Goal: Transaction & Acquisition: Purchase product/service

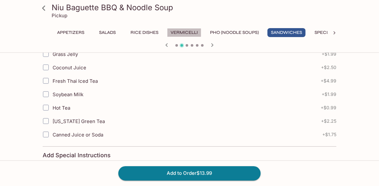
click at [183, 33] on button "Vermicelli" at bounding box center [184, 32] width 34 height 9
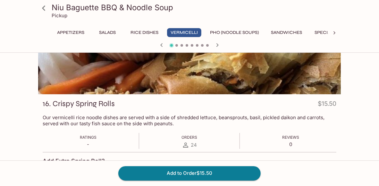
scroll to position [160, 0]
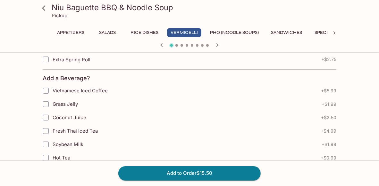
click at [139, 32] on button "Rice Dishes" at bounding box center [144, 32] width 35 height 9
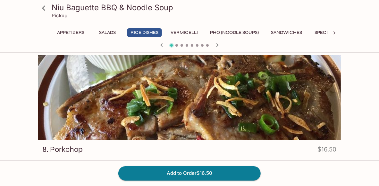
scroll to position [242, 0]
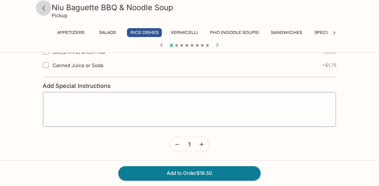
click at [43, 6] on icon at bounding box center [43, 8] width 11 height 11
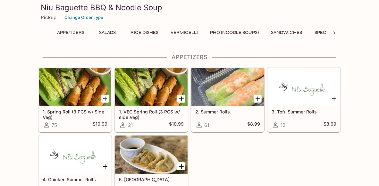
click at [142, 33] on button "Rice Dishes" at bounding box center [144, 32] width 35 height 9
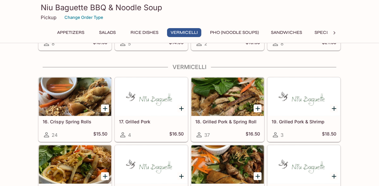
scroll to position [410, 0]
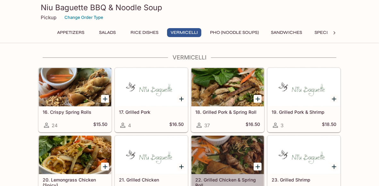
click at [227, 162] on div at bounding box center [227, 155] width 72 height 38
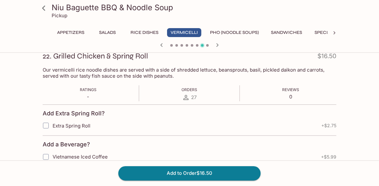
scroll to position [96, 0]
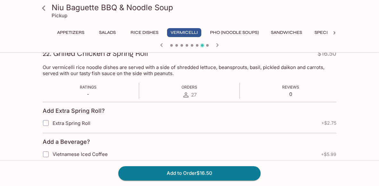
click at [47, 124] on input "Extra Spring Roll" at bounding box center [45, 123] width 13 height 13
checkbox input "true"
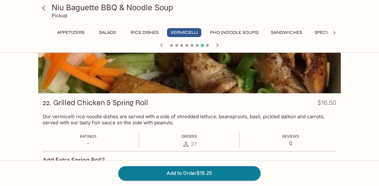
scroll to position [0, 0]
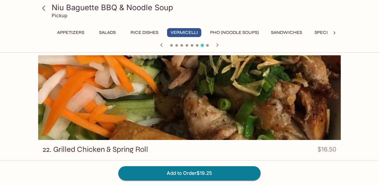
drag, startPoint x: 185, startPoint y: 172, endPoint x: 179, endPoint y: 166, distance: 8.2
click at [185, 173] on button "Add to Order $19.25" at bounding box center [189, 174] width 142 height 14
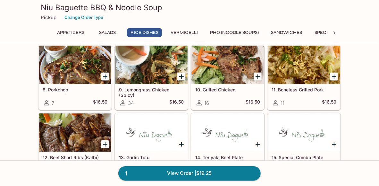
scroll to position [256, 0]
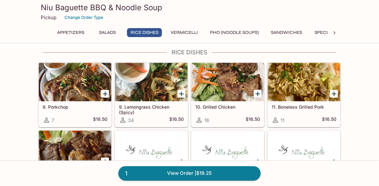
click at [219, 107] on h5 "10. Grilled Chicken" at bounding box center [227, 106] width 65 height 5
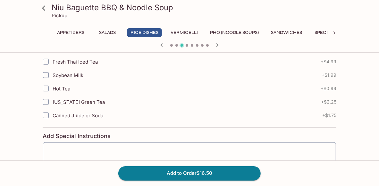
scroll to position [192, 0]
click at [185, 174] on button "Add to Order $16.50" at bounding box center [189, 174] width 142 height 14
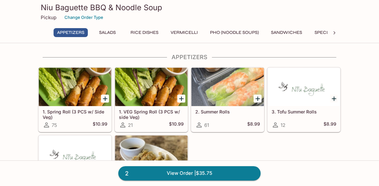
scroll to position [32, 0]
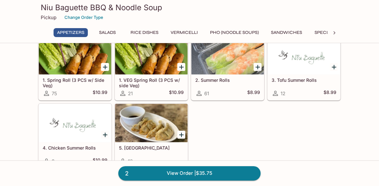
click at [110, 33] on button "Salads" at bounding box center [107, 32] width 29 height 9
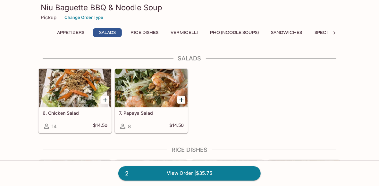
scroll to position [159, 0]
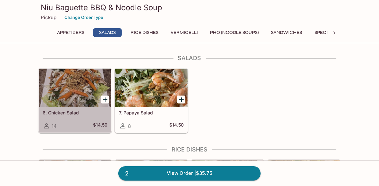
click at [75, 89] on div at bounding box center [75, 88] width 72 height 38
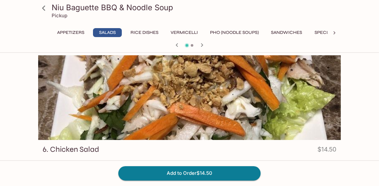
scroll to position [32, 0]
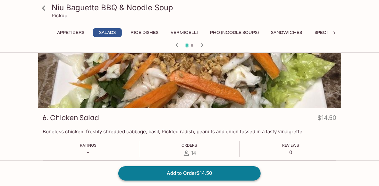
click at [171, 172] on button "Add to Order $14.50" at bounding box center [189, 174] width 142 height 14
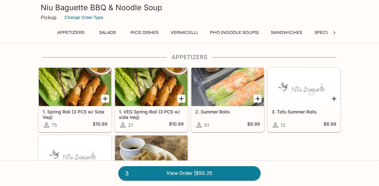
click at [288, 32] on button "Sandwiches" at bounding box center [286, 32] width 38 height 9
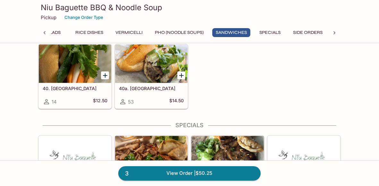
scroll to position [1027, 0]
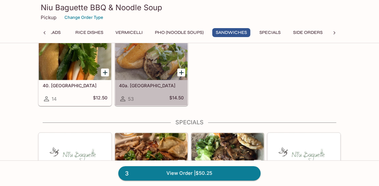
click at [153, 75] on div at bounding box center [151, 61] width 72 height 38
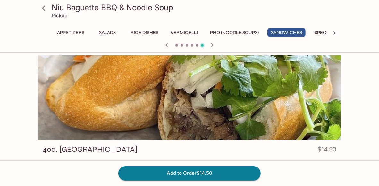
scroll to position [32, 0]
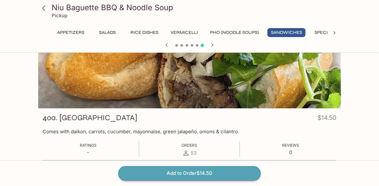
click at [183, 171] on button "Add to Order $14.50" at bounding box center [189, 174] width 142 height 14
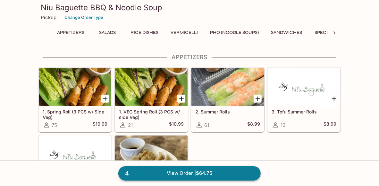
click at [167, 172] on link "4 View Order | $64.75" at bounding box center [189, 174] width 142 height 14
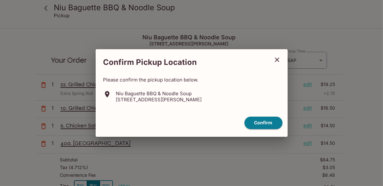
drag, startPoint x: 264, startPoint y: 122, endPoint x: 220, endPoint y: 114, distance: 44.7
click at [264, 123] on button "Confirm" at bounding box center [264, 123] width 38 height 12
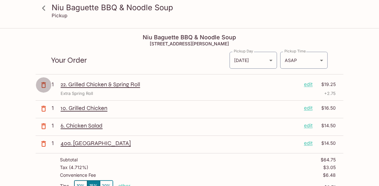
click at [45, 86] on icon "button" at bounding box center [43, 85] width 4 height 6
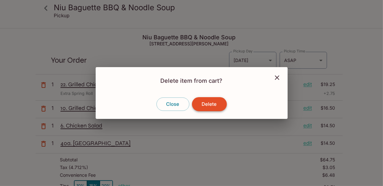
click at [203, 104] on button "Delete" at bounding box center [209, 104] width 35 height 14
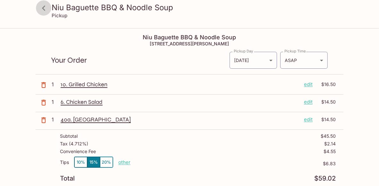
click at [45, 7] on icon at bounding box center [43, 8] width 11 height 11
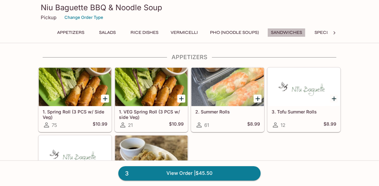
click at [285, 32] on button "Sandwiches" at bounding box center [286, 32] width 38 height 9
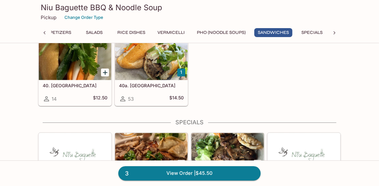
scroll to position [995, 0]
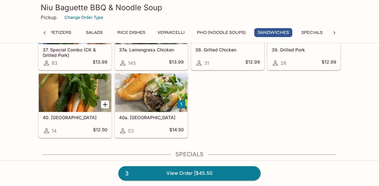
click at [160, 97] on div at bounding box center [151, 93] width 72 height 38
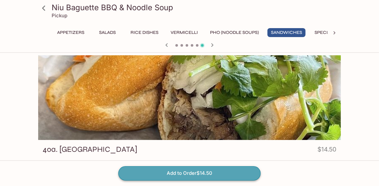
click at [192, 172] on button "Add to Order $14.50" at bounding box center [189, 174] width 142 height 14
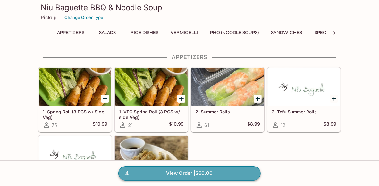
click at [174, 171] on link "4 View Order | $60.00" at bounding box center [189, 174] width 142 height 14
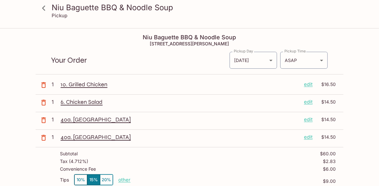
click at [309, 120] on p "edit" at bounding box center [308, 119] width 9 height 7
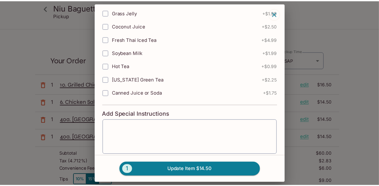
scroll to position [128, 0]
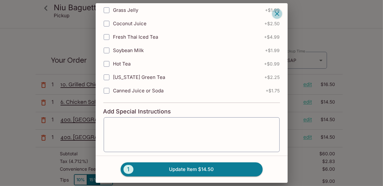
click at [277, 13] on icon "button" at bounding box center [277, 14] width 4 height 4
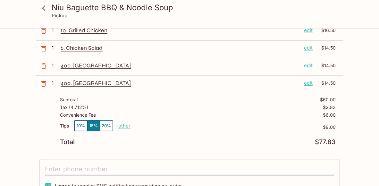
scroll to position [64, 0]
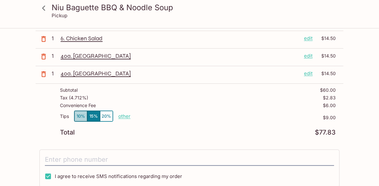
drag, startPoint x: 77, startPoint y: 116, endPoint x: 85, endPoint y: 119, distance: 8.3
click at [77, 116] on button "10%" at bounding box center [80, 116] width 13 height 11
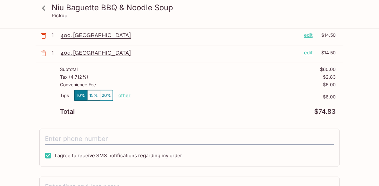
scroll to position [96, 0]
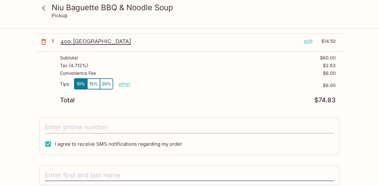
click at [88, 130] on input "tel" at bounding box center [189, 128] width 289 height 12
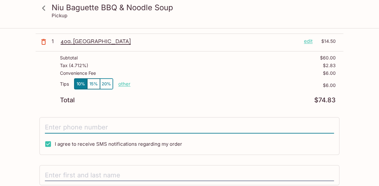
type input "[PHONE_NUMBER]"
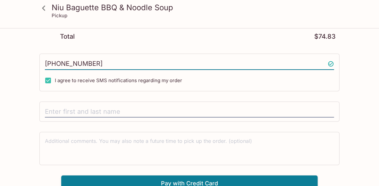
scroll to position [160, 0]
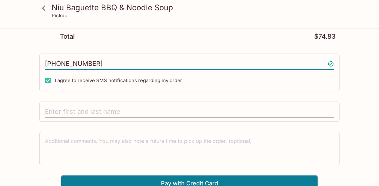
click at [83, 110] on input "text" at bounding box center [189, 112] width 289 height 12
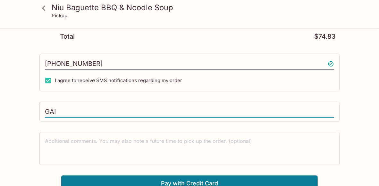
type input "[PERSON_NAME]"
click at [84, 110] on input "[PERSON_NAME]" at bounding box center [189, 112] width 289 height 12
drag, startPoint x: 61, startPoint y: 110, endPoint x: 26, endPoint y: 113, distance: 34.7
click at [27, 113] on div "Niu Baguette BBQ & Noodle Soup Pickup Niu Baguette BBQ & Noodle Soup [STREET_AD…" at bounding box center [189, 30] width 379 height 323
click at [57, 114] on input "text" at bounding box center [189, 112] width 289 height 12
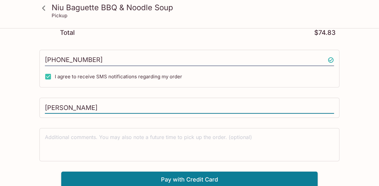
scroll to position [165, 0]
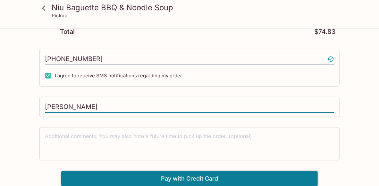
type input "[PERSON_NAME]"
click at [167, 176] on button "Pay with Credit Card" at bounding box center [189, 179] width 256 height 16
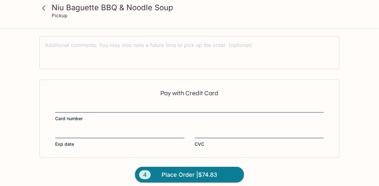
scroll to position [261, 0]
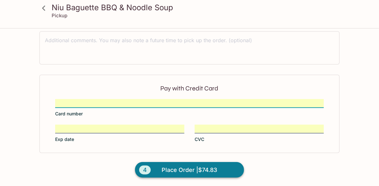
click at [179, 167] on span "Place Order | $74.83" at bounding box center [189, 170] width 55 height 10
